Goal: Transaction & Acquisition: Purchase product/service

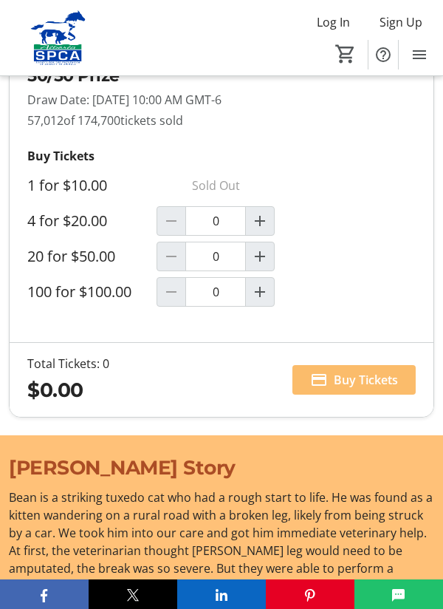
scroll to position [1371, 0]
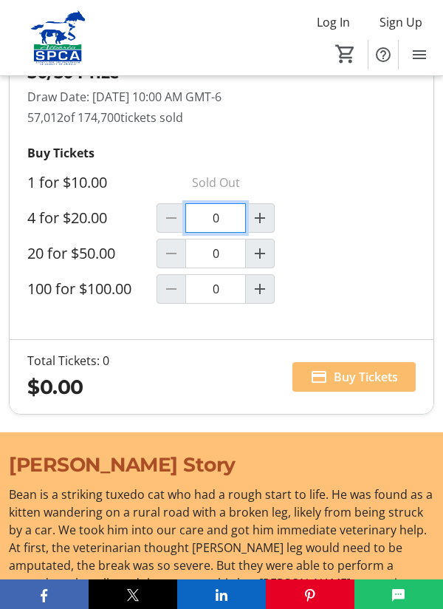
click at [222, 218] on input "0" at bounding box center [215, 218] width 61 height 30
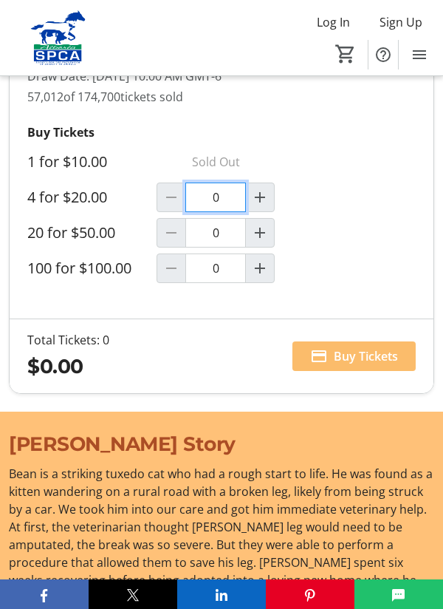
scroll to position [1419, 0]
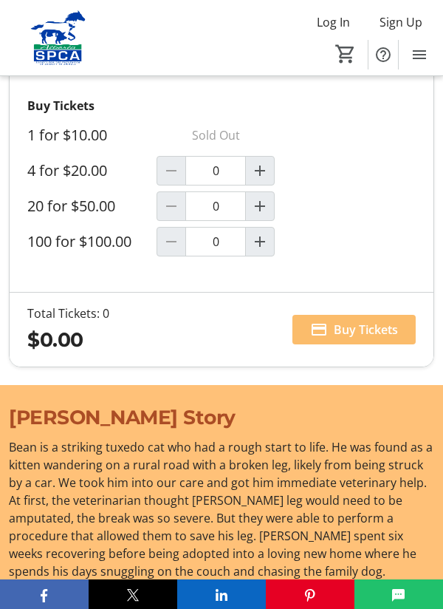
click at [259, 171] on mat-icon "Increment by one" at bounding box center [260, 171] width 18 height 18
type input "1"
click at [354, 326] on span "Buy Tickets" at bounding box center [366, 330] width 64 height 18
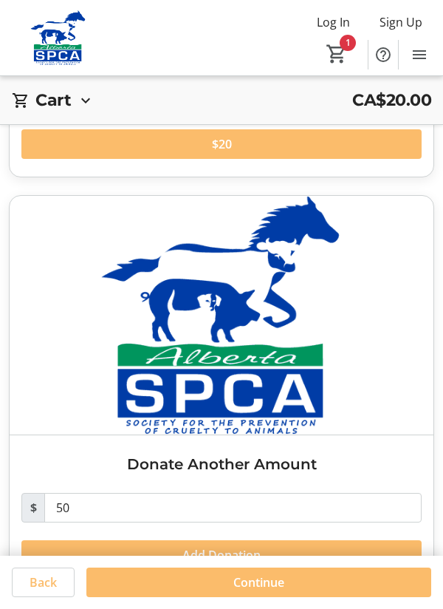
scroll to position [1182, 0]
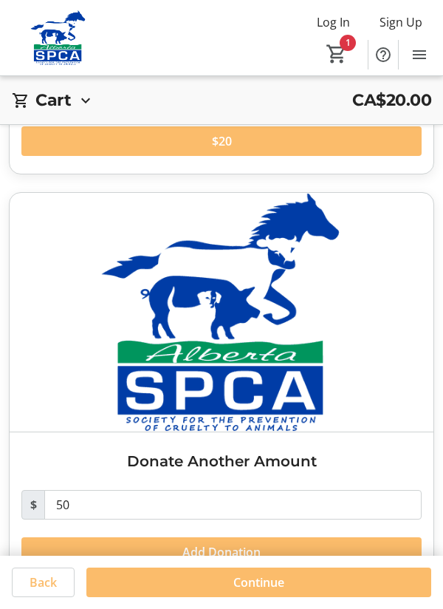
click at [256, 591] on span "Continue" at bounding box center [258, 582] width 51 height 18
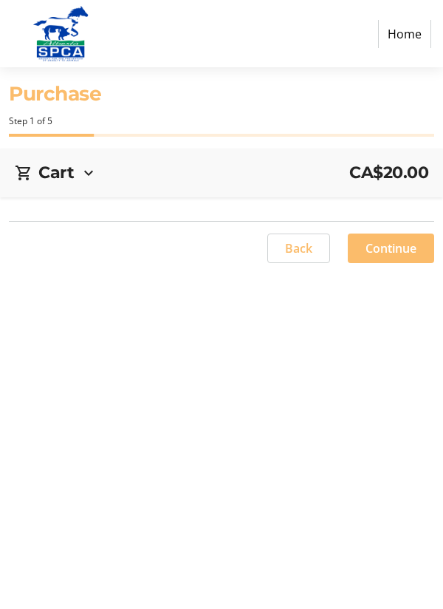
select select "CA"
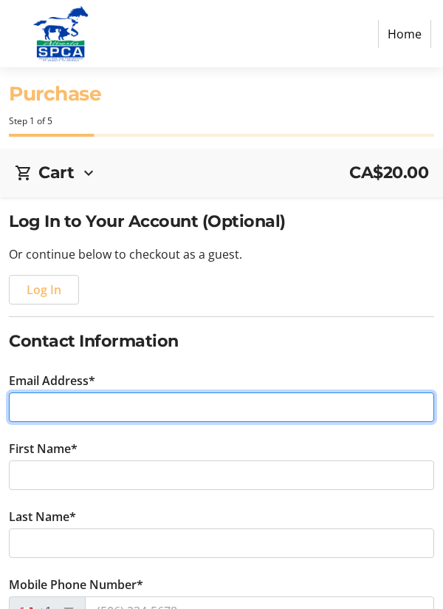
click at [184, 407] on input "Email Address*" at bounding box center [221, 407] width 425 height 30
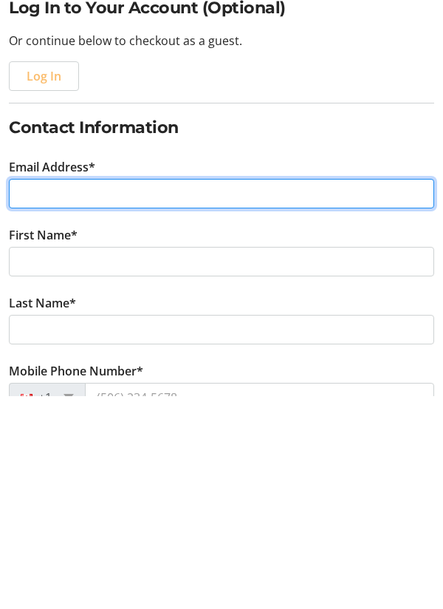
type input "[EMAIL_ADDRESS][DOMAIN_NAME]"
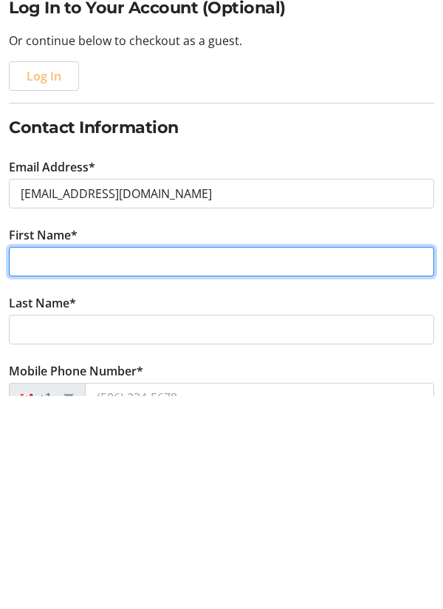
type input "[PERSON_NAME]"
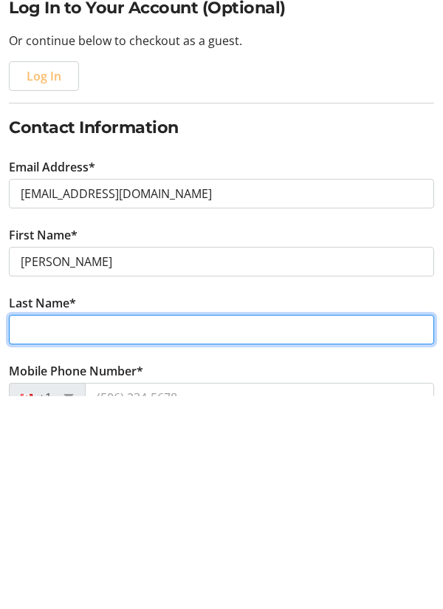
type input "Brown"
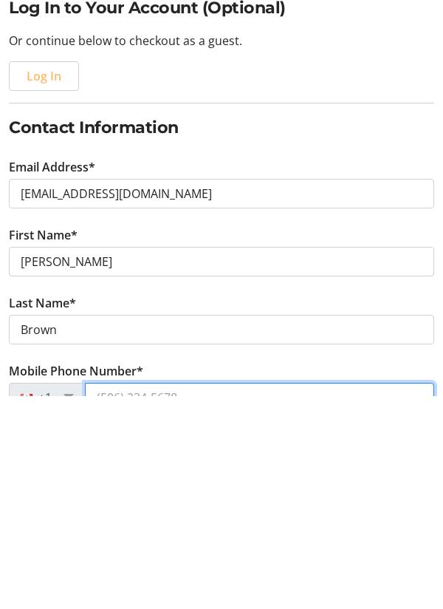
type input "[PHONE_NUMBER]"
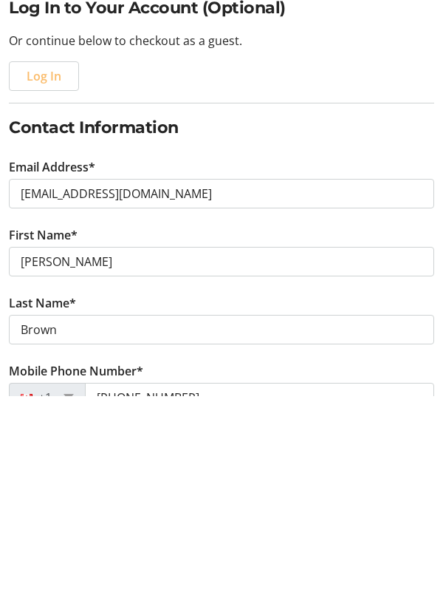
type input "Box 37"
type input "[PERSON_NAME]"
select select "AB"
type input "T0C 1G0"
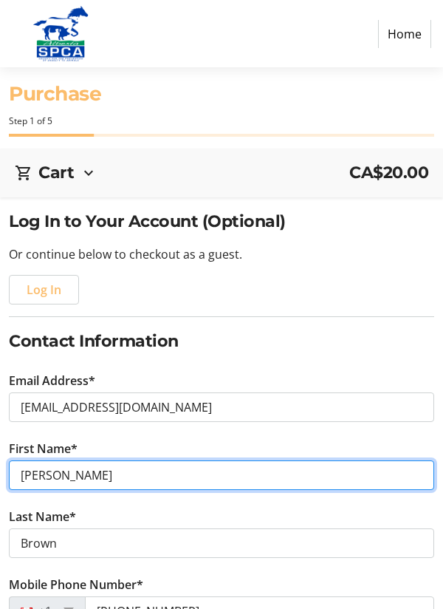
click at [187, 480] on input "[PERSON_NAME]" at bounding box center [221, 475] width 425 height 30
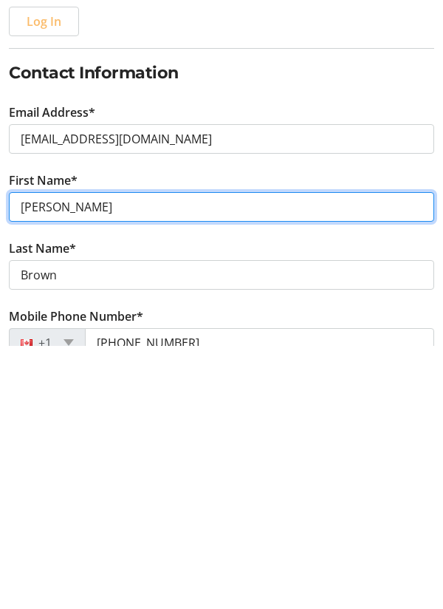
scroll to position [18, 0]
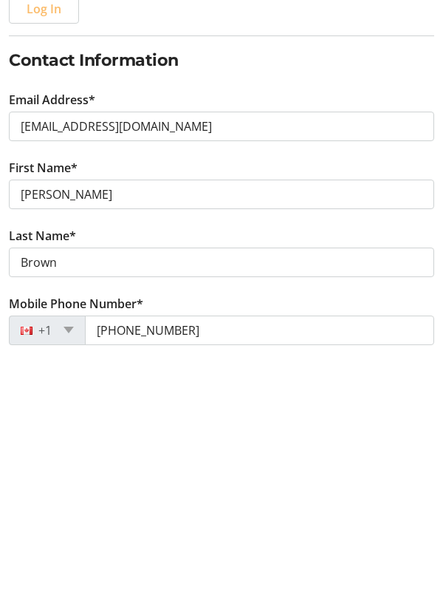
click at [385, 497] on tr-form-field "Last Name* [PERSON_NAME]" at bounding box center [221, 524] width 443 height 68
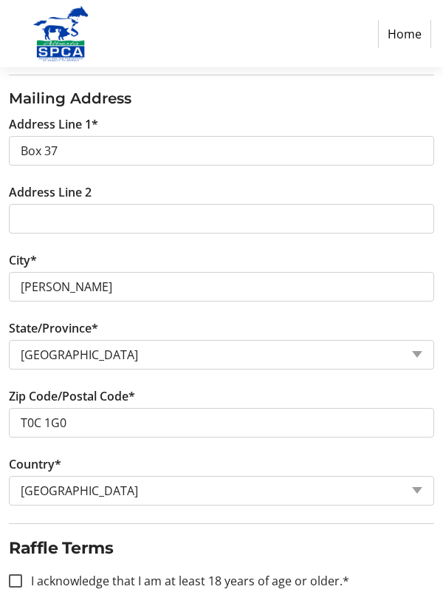
scroll to position [603, 0]
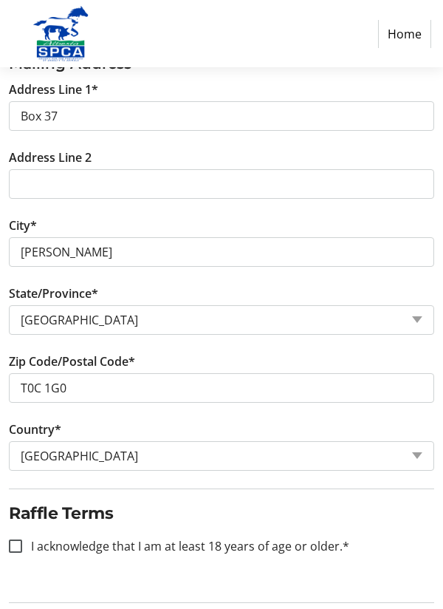
click at [21, 538] on div at bounding box center [15, 545] width 35 height 35
checkbox input "true"
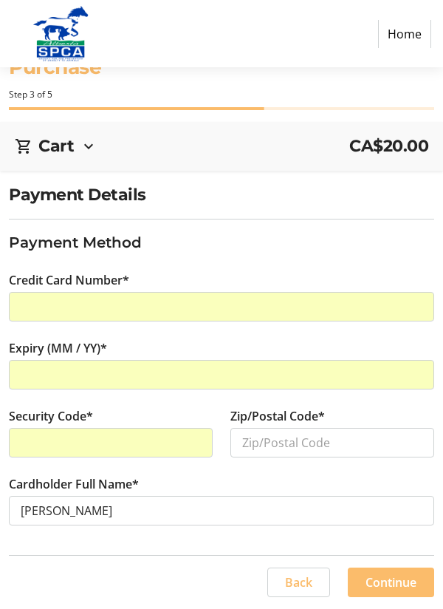
scroll to position [47, 0]
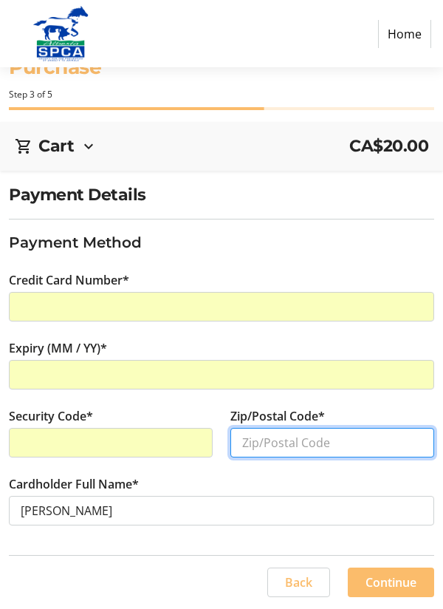
click at [262, 428] on input "Zip/Postal Code*" at bounding box center [332, 443] width 204 height 30
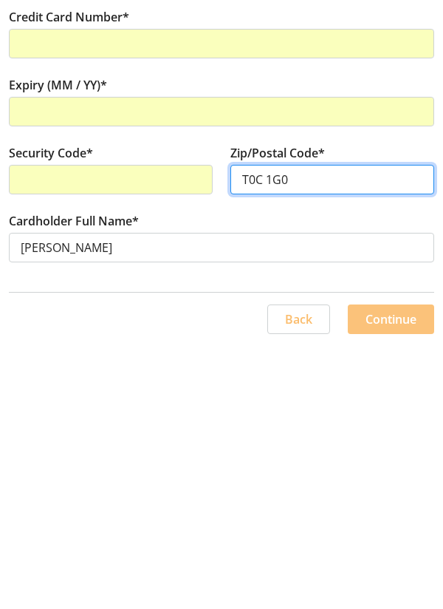
type input "T0C 1G0"
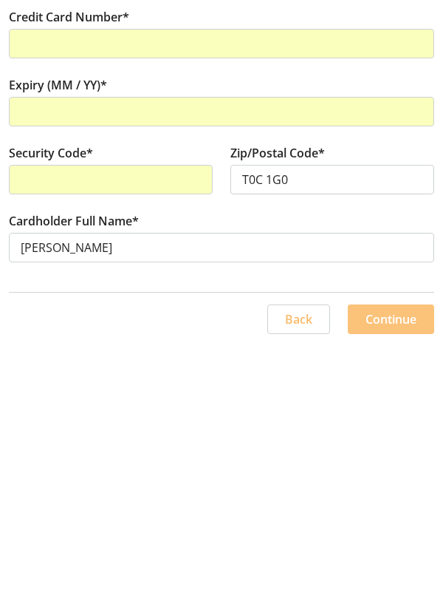
click at [394, 573] on span "Continue" at bounding box center [391, 582] width 51 height 18
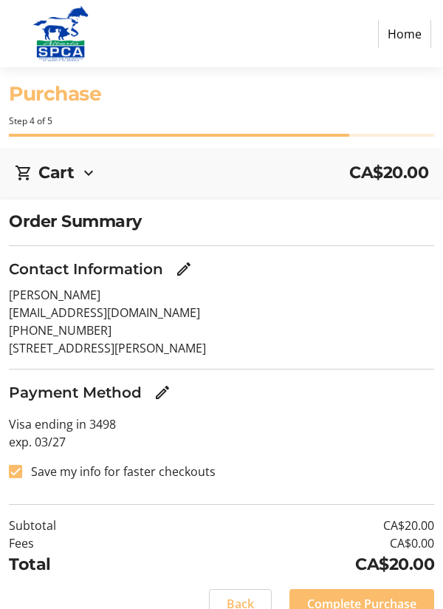
click at [385, 600] on span "Complete Purchase" at bounding box center [361, 604] width 109 height 18
